Goal: Task Accomplishment & Management: Manage account settings

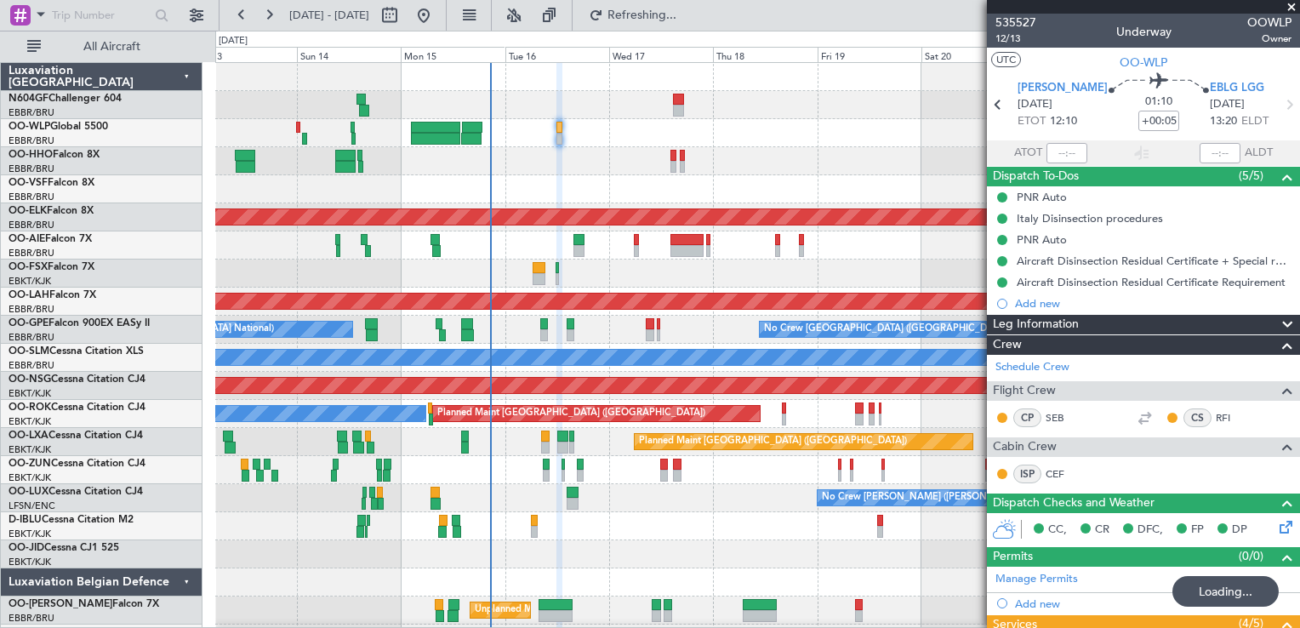
scroll to position [255, 0]
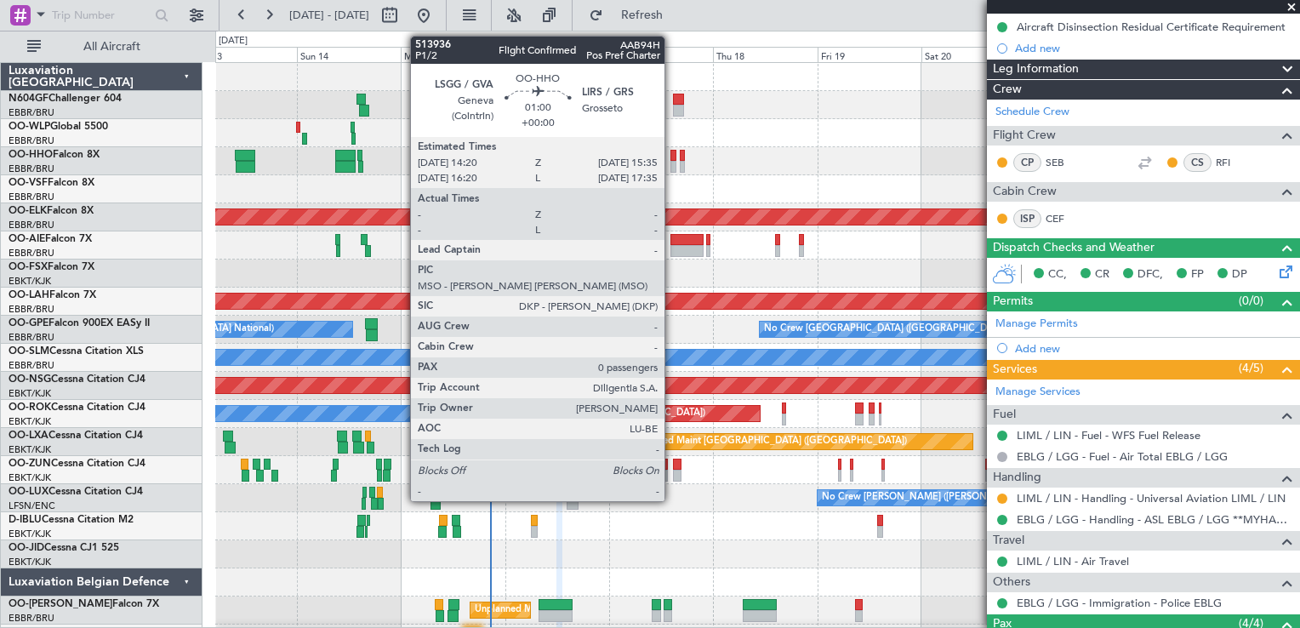
click at [672, 163] on div at bounding box center [673, 167] width 6 height 12
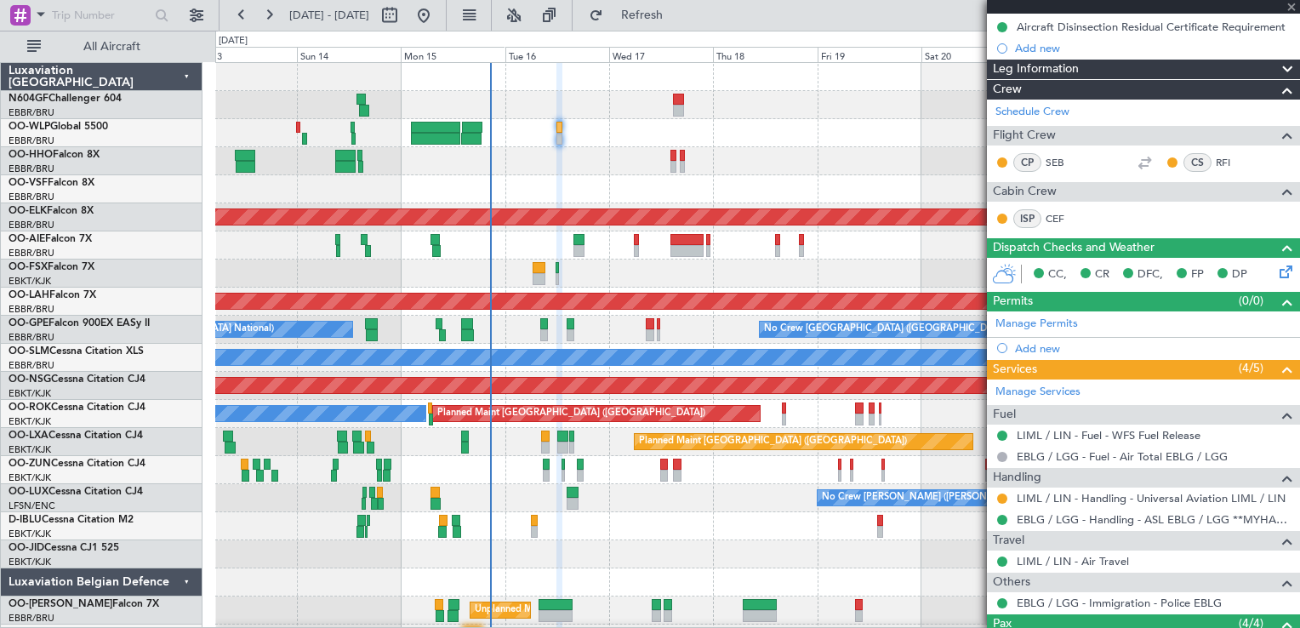
type input "0"
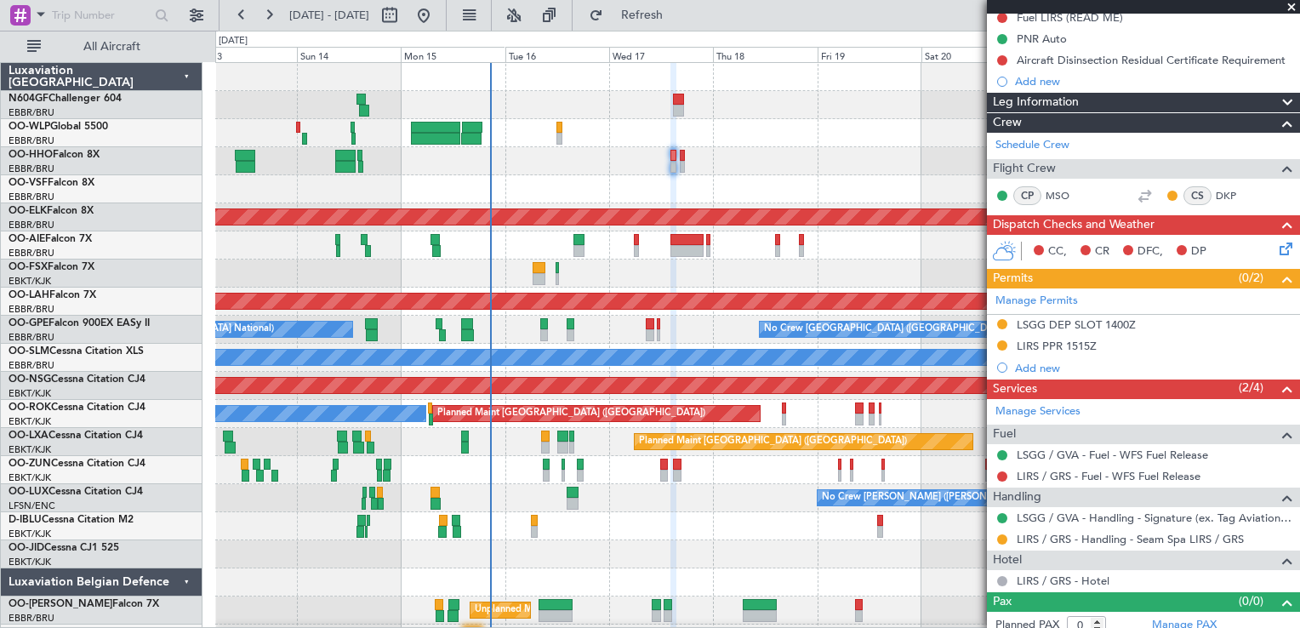
scroll to position [230, 0]
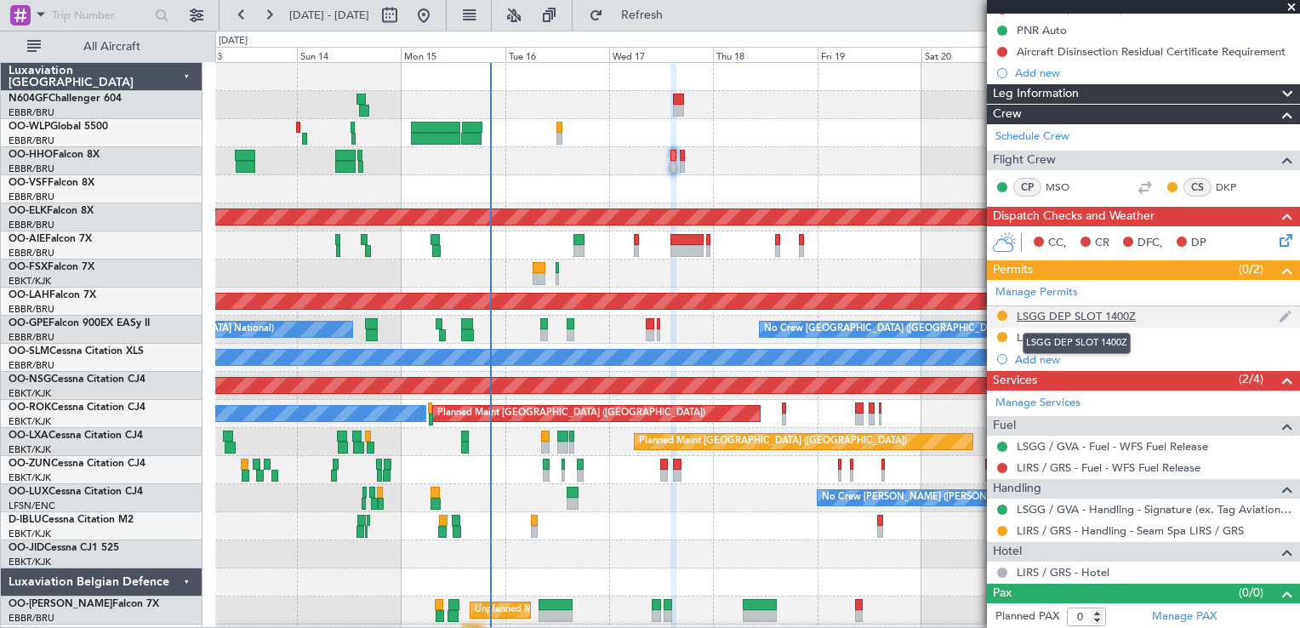
click at [1058, 320] on div "LSGG DEP SLOT 1400Z" at bounding box center [1075, 316] width 119 height 14
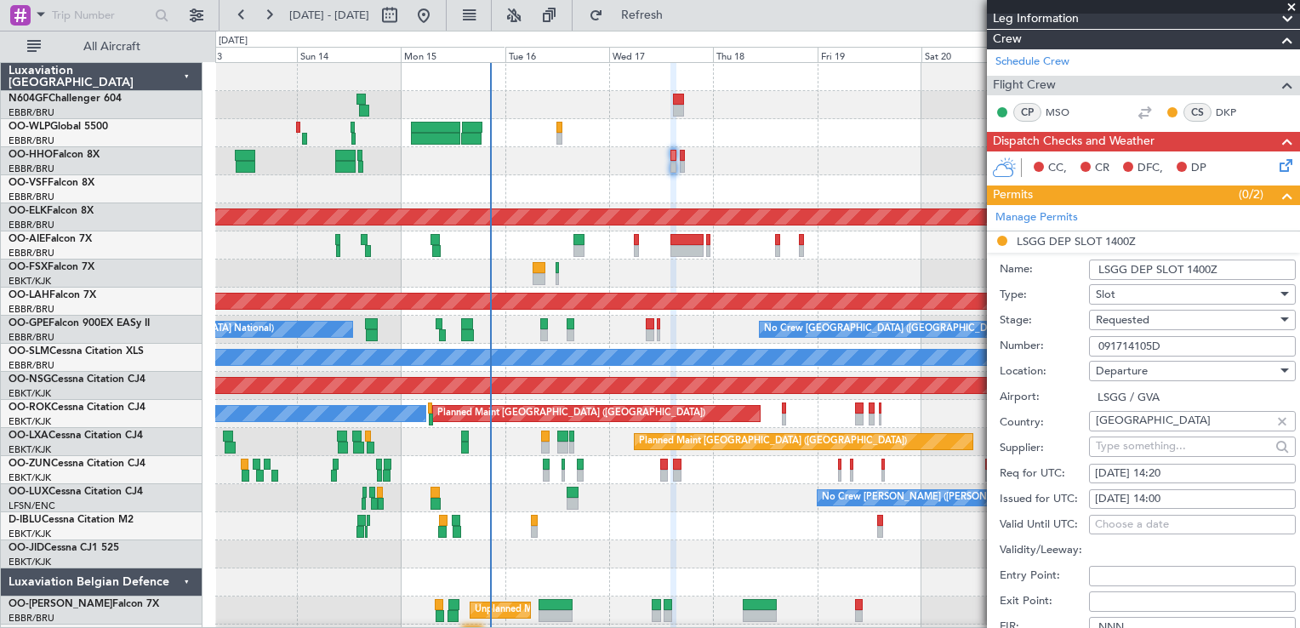
scroll to position [315, 0]
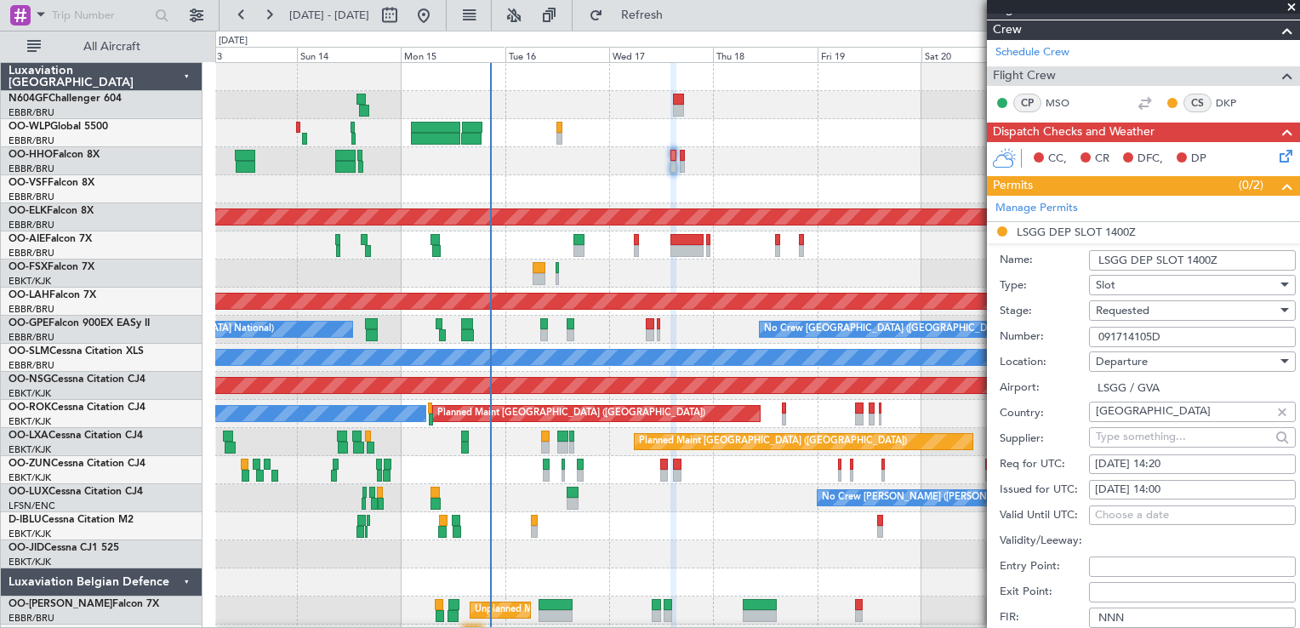
click at [1177, 330] on input "091714105D" at bounding box center [1192, 337] width 207 height 20
type input "0"
paste input "091714105D"
type input "091714105D"
click at [1186, 486] on div "[DATE] 14:00" at bounding box center [1192, 489] width 195 height 17
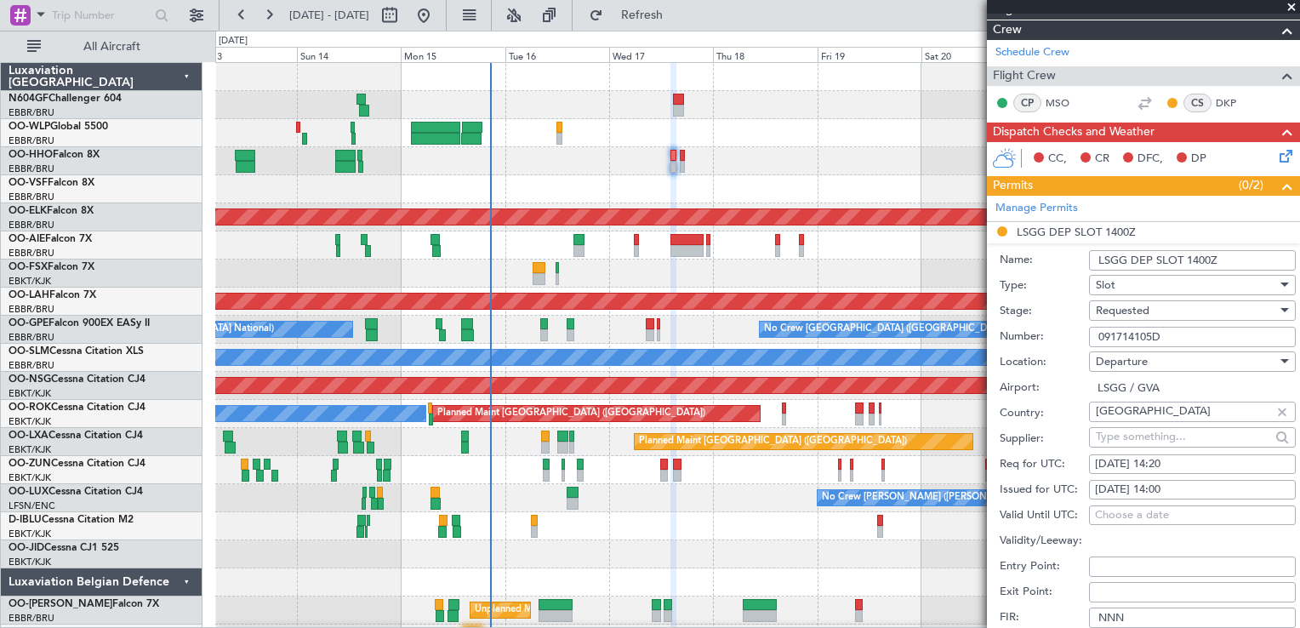
select select "9"
select select "2025"
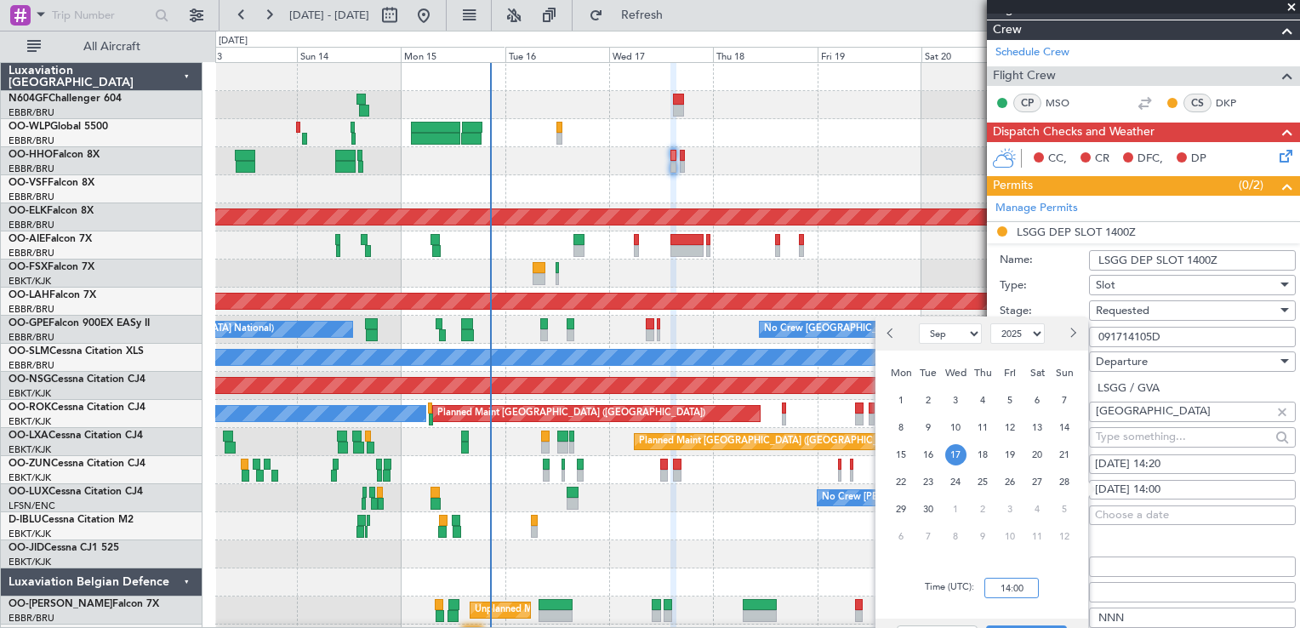
click at [1017, 585] on input "14:00" at bounding box center [1011, 587] width 54 height 20
click at [1079, 595] on div "Time (UTC): 1420" at bounding box center [981, 587] width 213 height 61
type input "14:20"
click at [1027, 625] on button "Save" at bounding box center [1026, 638] width 81 height 27
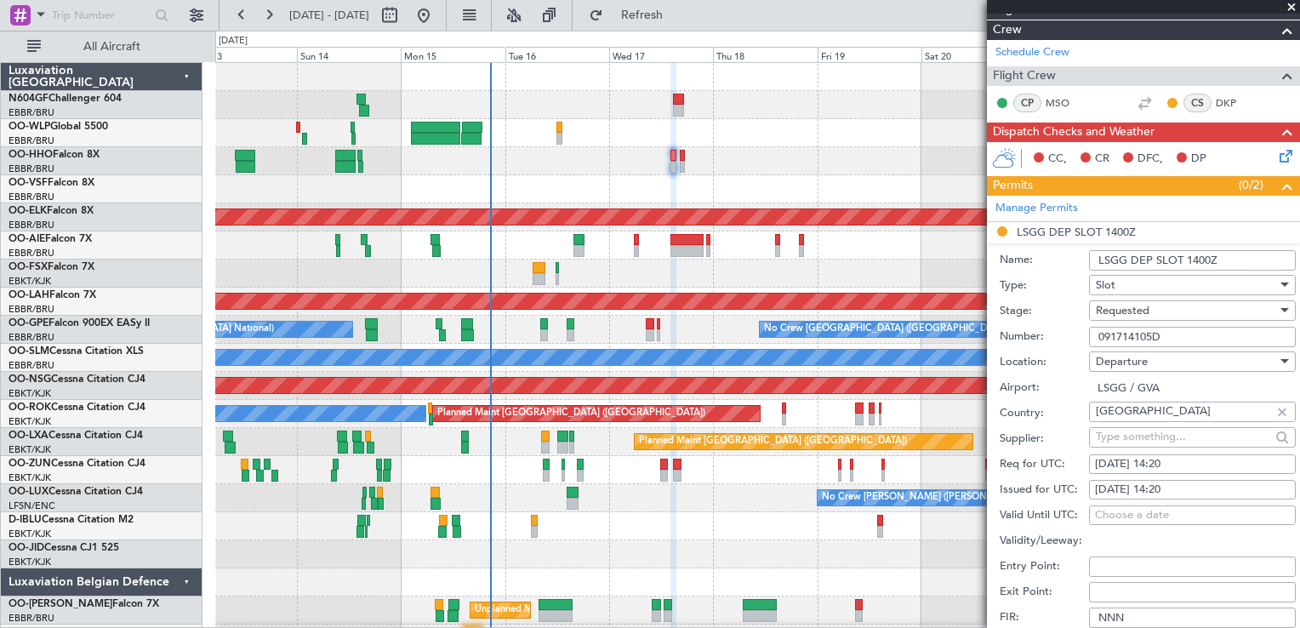
click at [1177, 315] on div "Requested" at bounding box center [1185, 311] width 181 height 26
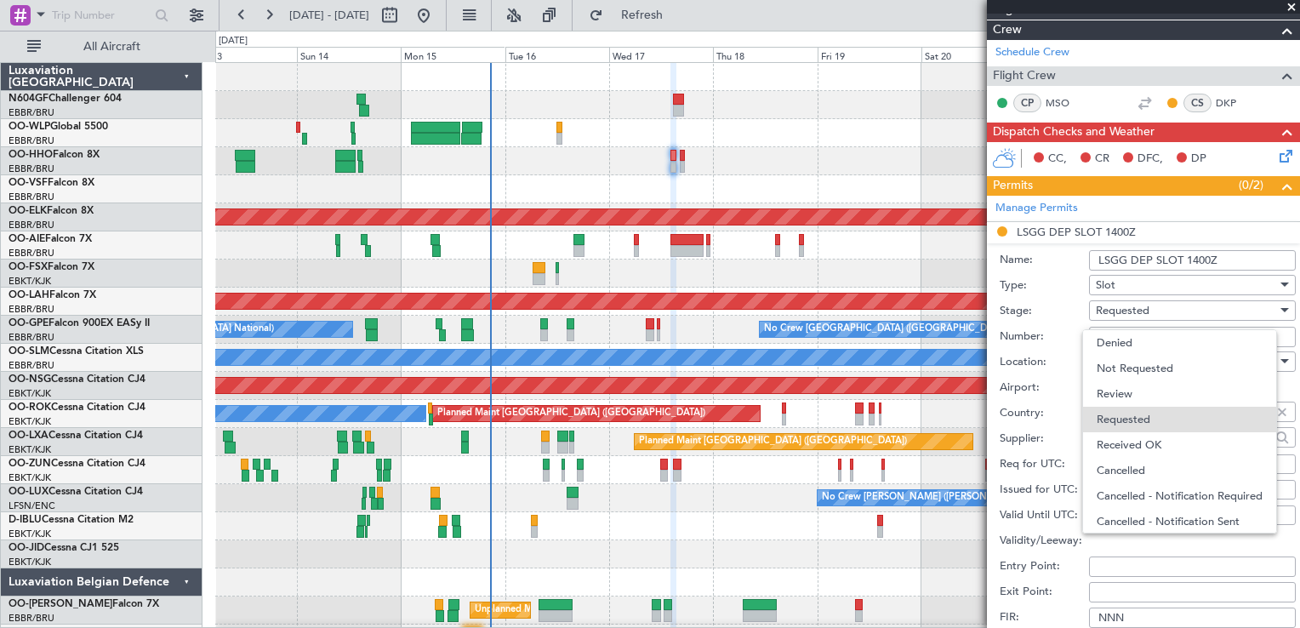
scroll to position [7, 0]
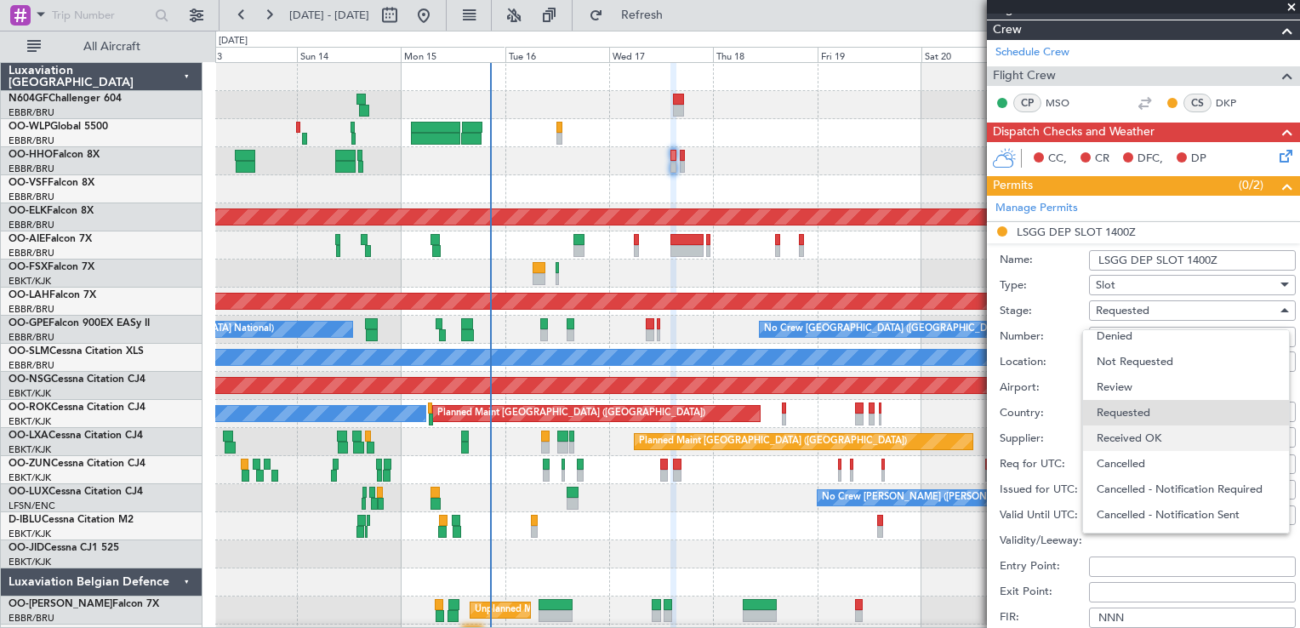
click at [1142, 446] on span "Received OK" at bounding box center [1185, 438] width 179 height 26
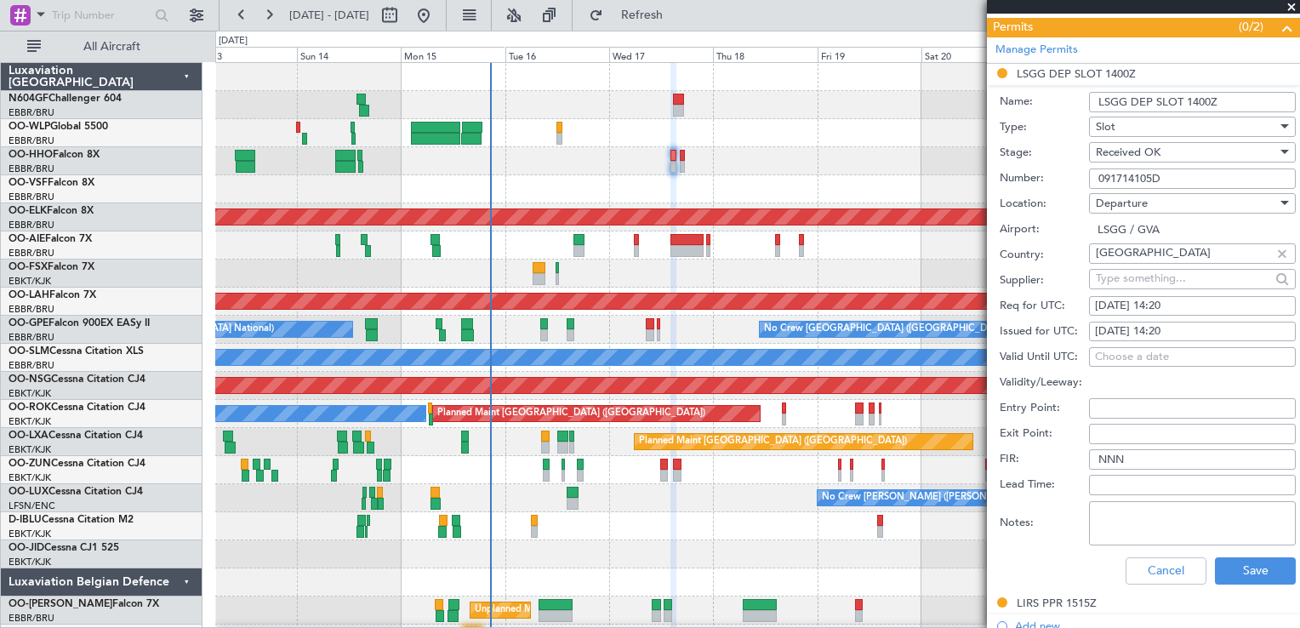
scroll to position [480, 0]
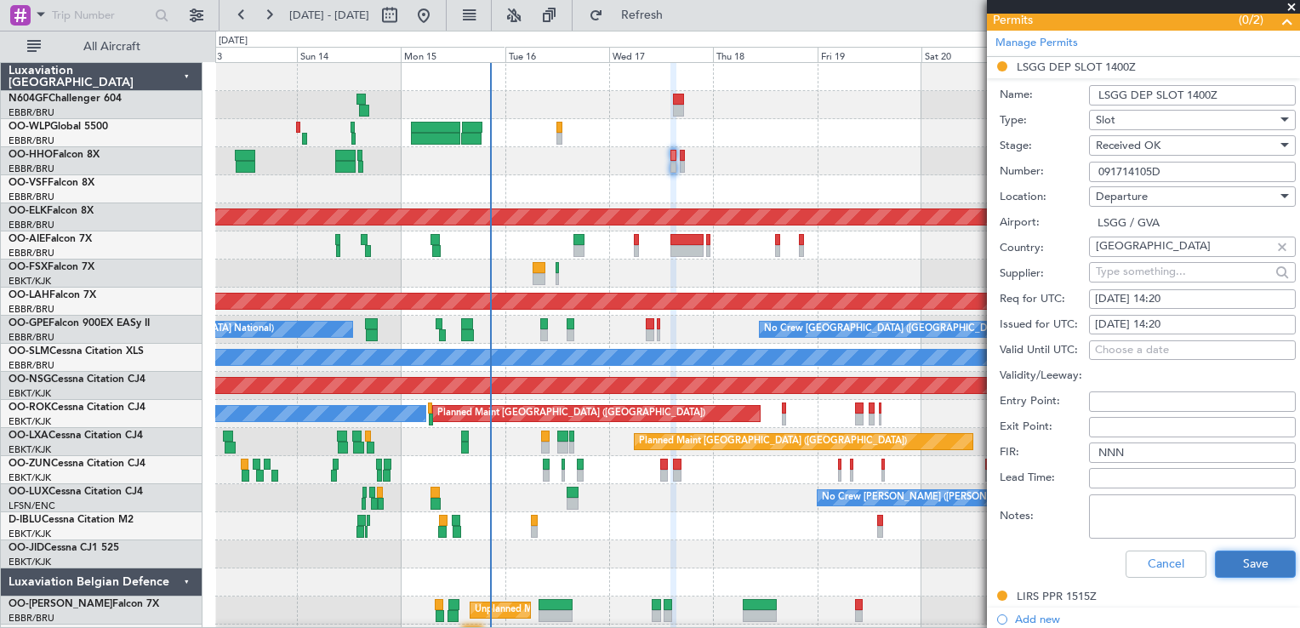
click at [1237, 553] on button "Save" at bounding box center [1254, 563] width 81 height 27
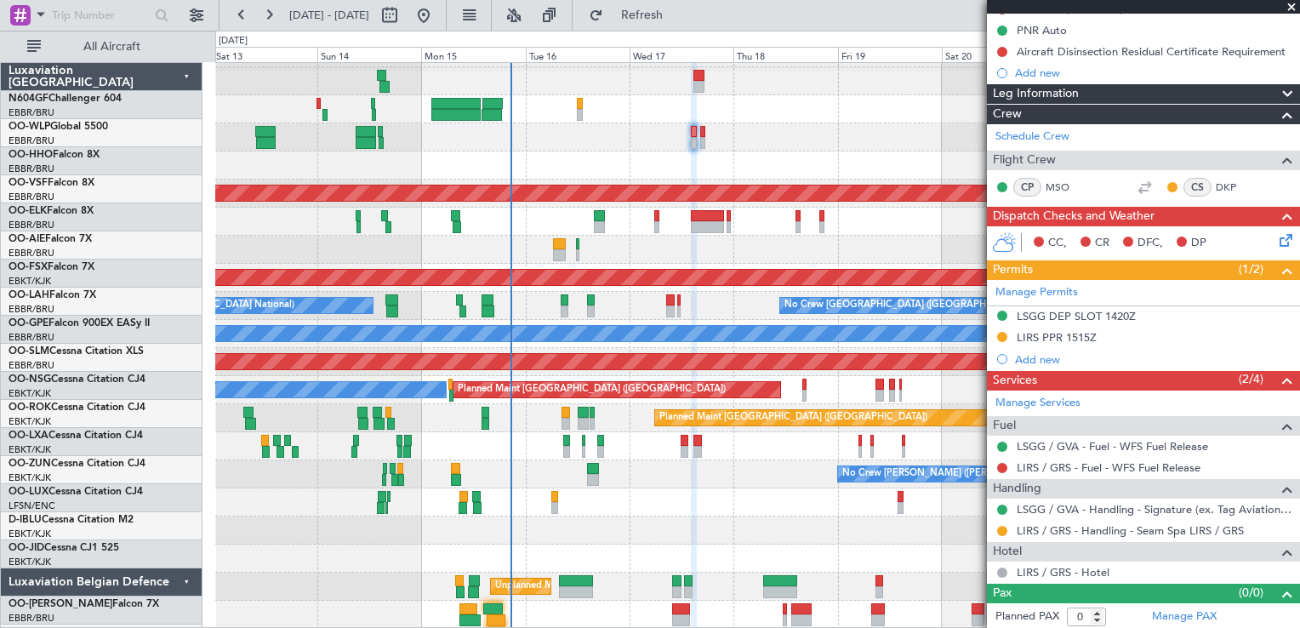
scroll to position [24, 0]
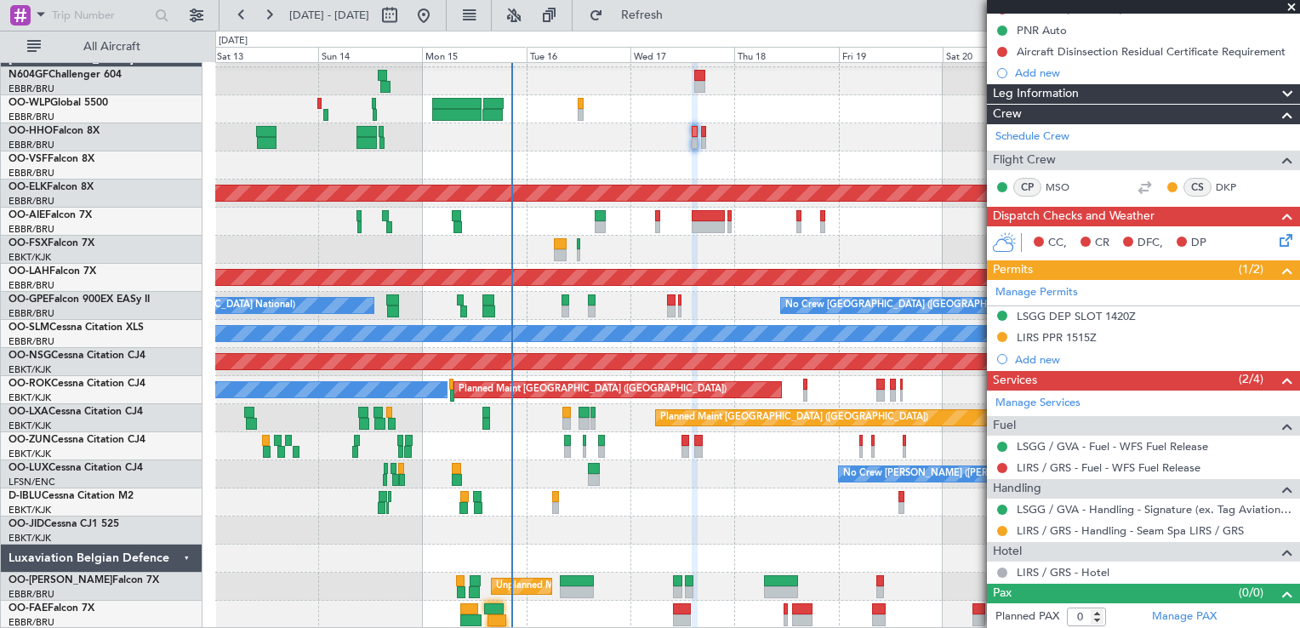
click at [503, 407] on div "Planned Maint Geneva (Cointrin) AOG Maint [US_STATE] ([GEOGRAPHIC_DATA]) Planne…" at bounding box center [756, 333] width 1083 height 589
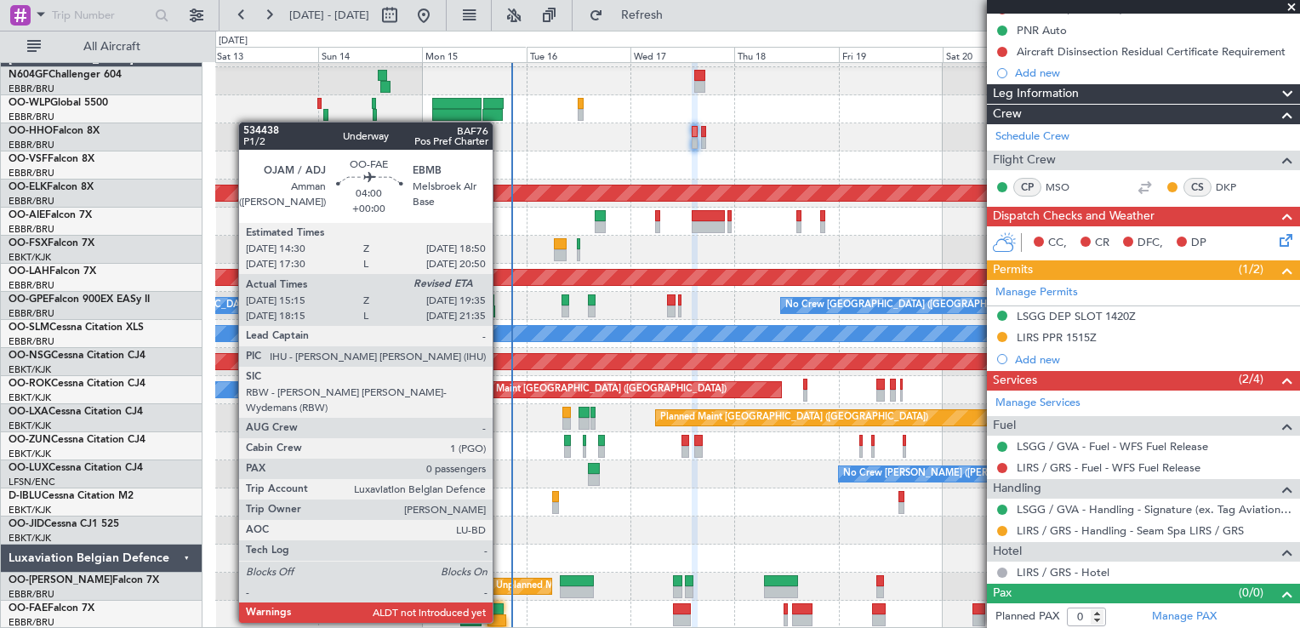
click at [500, 621] on div at bounding box center [497, 620] width 20 height 12
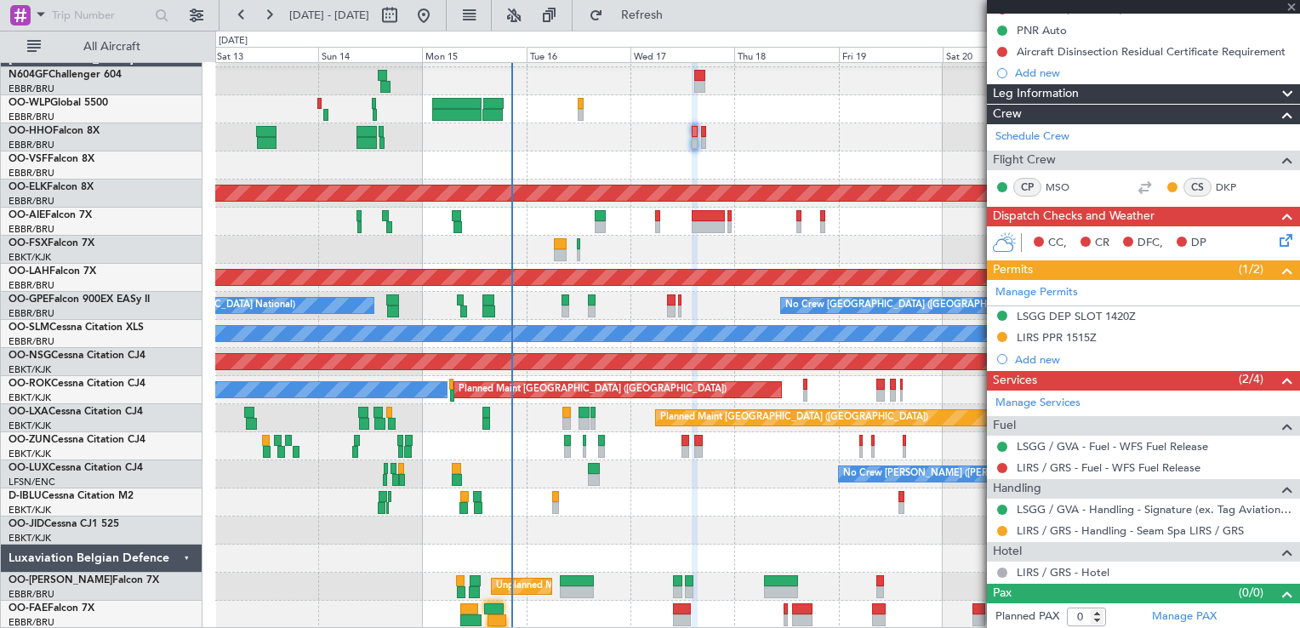
type input "15:25"
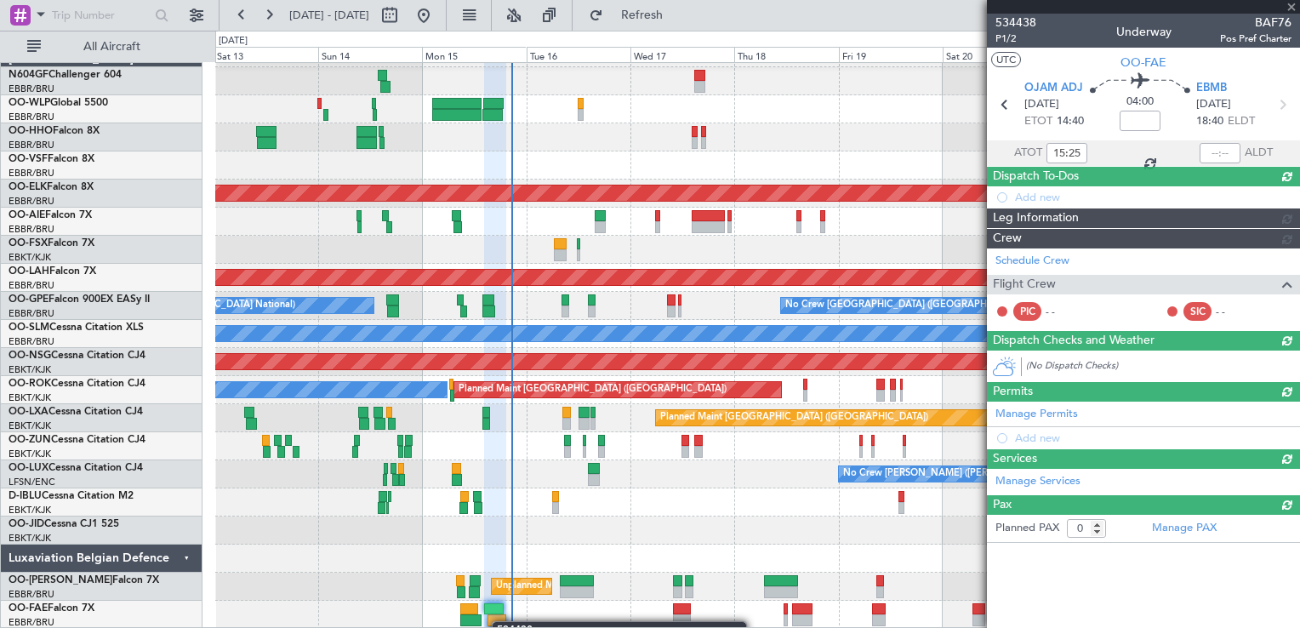
scroll to position [0, 0]
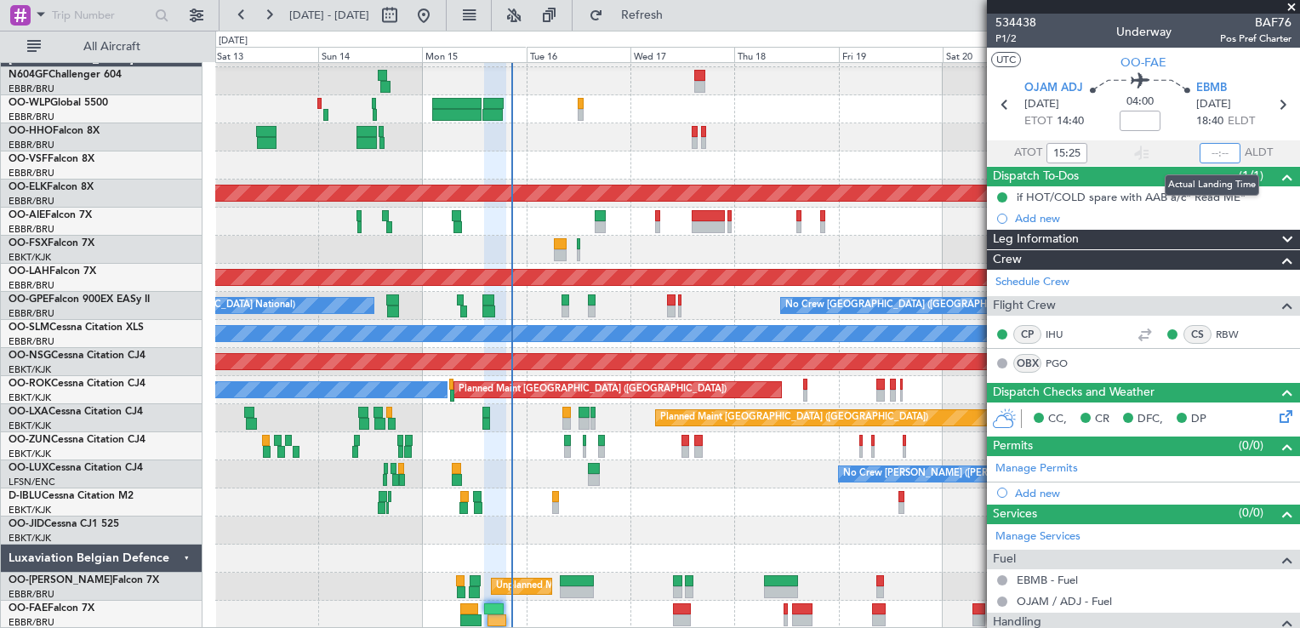
click at [1211, 148] on input "text" at bounding box center [1219, 153] width 41 height 20
click at [1239, 63] on section "UTC OO-FAE" at bounding box center [1143, 61] width 313 height 26
type input "20:31"
